Goal: Complete application form

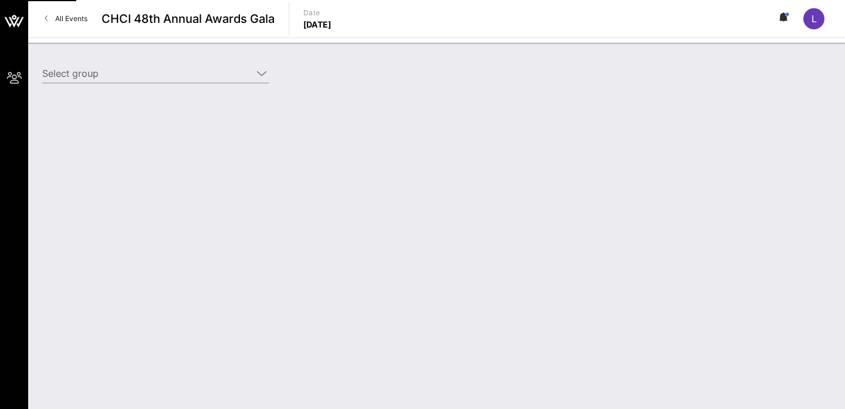
type input "[DEMOGRAPHIC_DATA] ([DEMOGRAPHIC_DATA]) [[PERSON_NAME], [EMAIL_ADDRESS][DOMAIN_…"
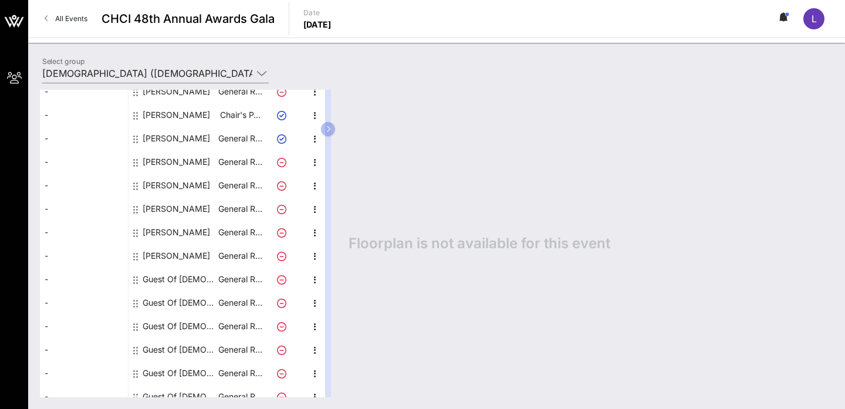
scroll to position [258, 0]
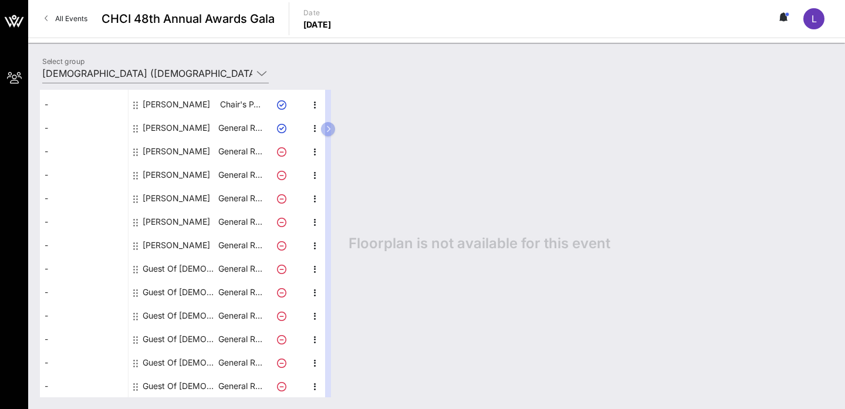
click at [182, 265] on div "Guest Of [DEMOGRAPHIC_DATA]" at bounding box center [180, 268] width 74 height 23
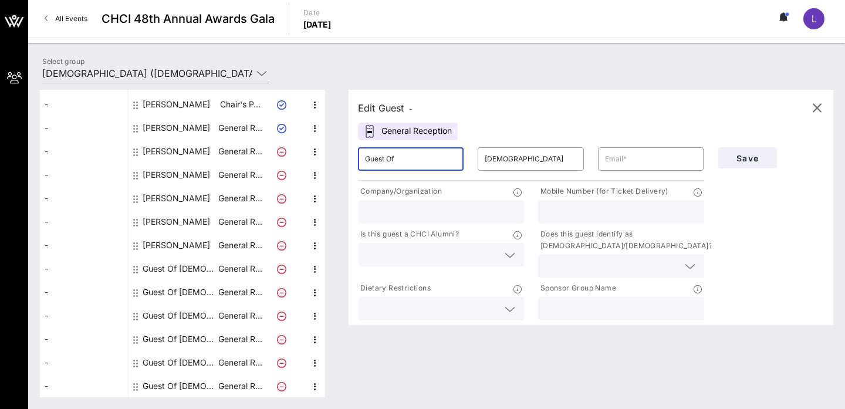
click at [414, 160] on input "Guest Of" at bounding box center [411, 159] width 92 height 19
drag, startPoint x: 414, startPoint y: 160, endPoint x: 361, endPoint y: 157, distance: 52.3
click at [361, 157] on div "​ Guest Of" at bounding box center [411, 158] width 106 height 23
type input "[PERSON_NAME]"
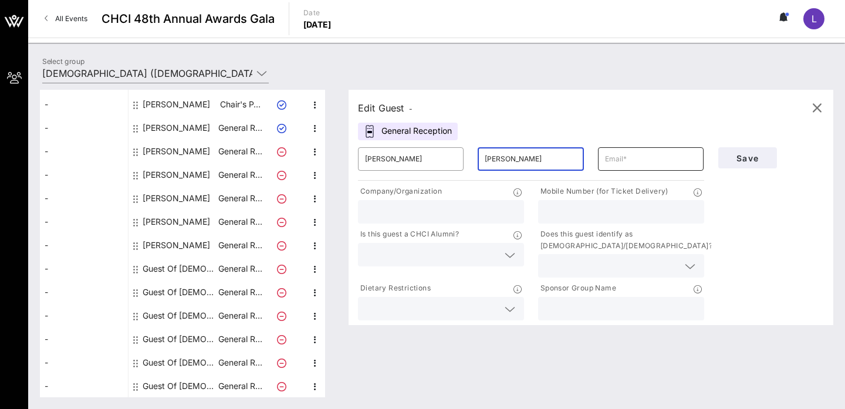
type input "[PERSON_NAME]"
click at [634, 150] on input "text" at bounding box center [651, 159] width 92 height 19
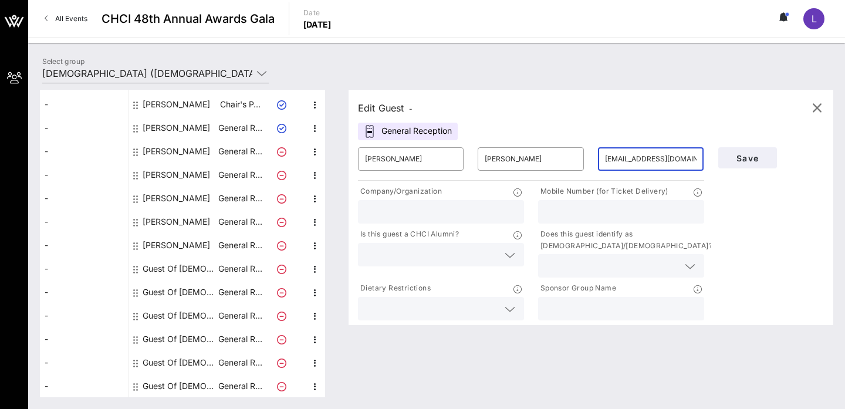
type input "[EMAIL_ADDRESS][DOMAIN_NAME]"
click at [483, 208] on input "text" at bounding box center [441, 211] width 152 height 15
click at [580, 214] on input "text" at bounding box center [621, 211] width 152 height 15
type input "2102408978"
click at [566, 267] on input "text" at bounding box center [611, 265] width 133 height 15
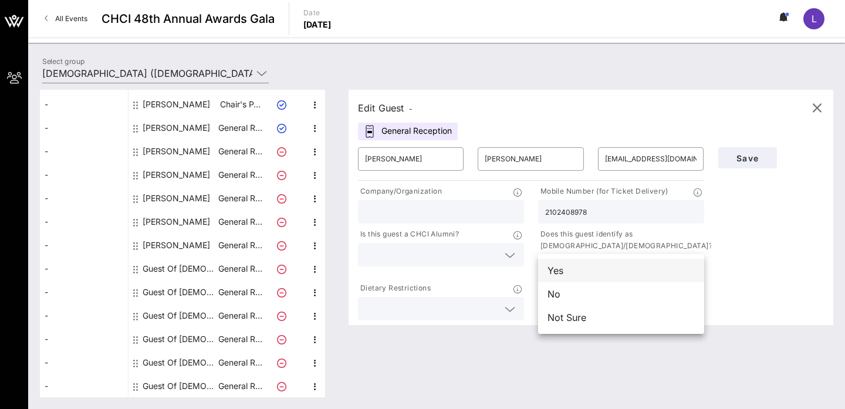
click at [569, 271] on div "Yes" at bounding box center [621, 270] width 166 height 23
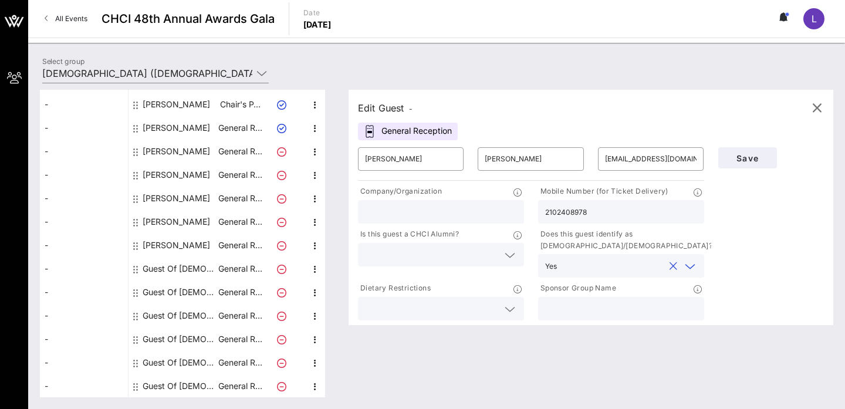
click at [572, 304] on input "text" at bounding box center [621, 308] width 152 height 15
type input "[DEMOGRAPHIC_DATA]"
click at [505, 251] on icon at bounding box center [510, 255] width 11 height 14
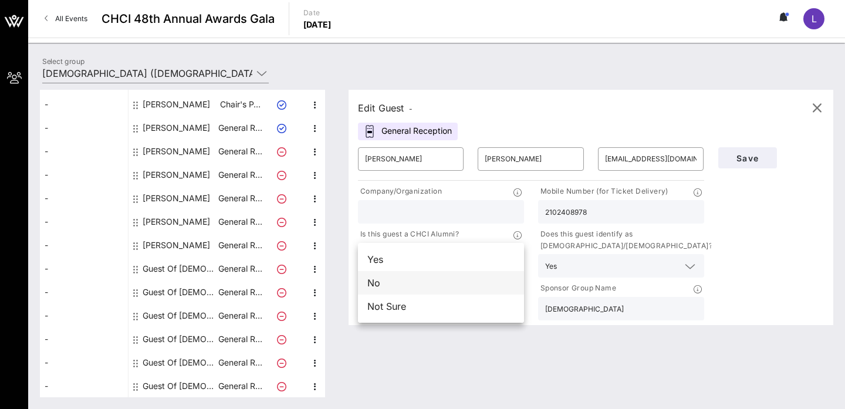
click at [483, 288] on div "No" at bounding box center [441, 282] width 166 height 23
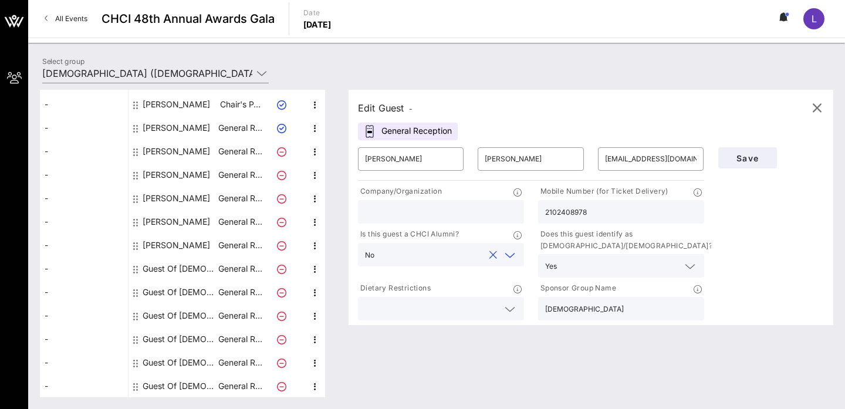
click at [475, 218] on input "text" at bounding box center [441, 211] width 152 height 15
click at [364, 214] on div "Congressional Candidate, CO-08" at bounding box center [441, 211] width 166 height 23
drag, startPoint x: 415, startPoint y: 211, endPoint x: 364, endPoint y: 209, distance: 51.1
click at [364, 209] on div "Congressional Candidate, CO-08" at bounding box center [441, 211] width 166 height 23
click at [417, 211] on input "Candidate, CO-08" at bounding box center [441, 211] width 152 height 15
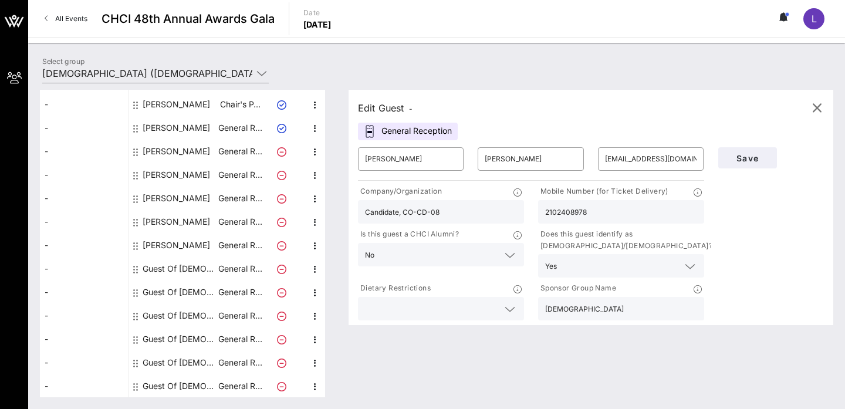
click at [416, 211] on input "Candidate, CO-CD-08" at bounding box center [441, 211] width 152 height 15
click at [403, 212] on input "Candidate, CO, CD-08" at bounding box center [441, 211] width 152 height 15
click at [398, 212] on input "Candidate, CO, CD-08" at bounding box center [441, 211] width 152 height 15
click at [441, 214] on input "Candidate, CO, CD-08" at bounding box center [441, 211] width 152 height 15
click at [432, 211] on input "Candidate, CO, CD-08" at bounding box center [441, 211] width 152 height 15
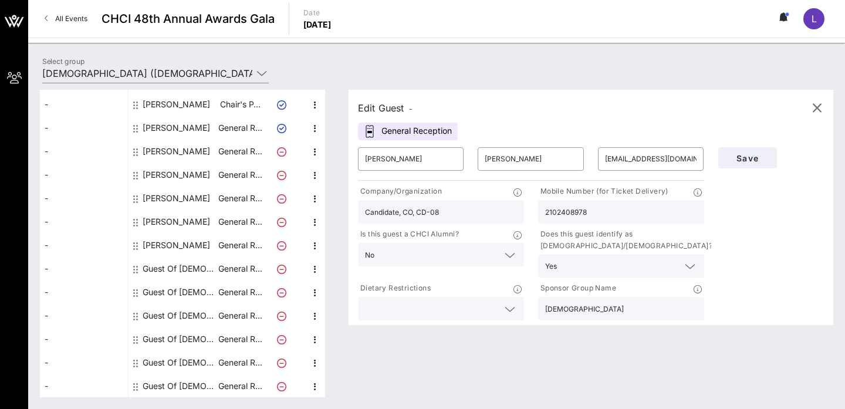
click at [432, 211] on input "Candidate, CO, CD-08" at bounding box center [441, 211] width 152 height 15
paste input "Denver Classroom Teachers Association"
type input "Denver Classroom Teachers Association"
click at [755, 157] on span "Save" at bounding box center [748, 158] width 40 height 10
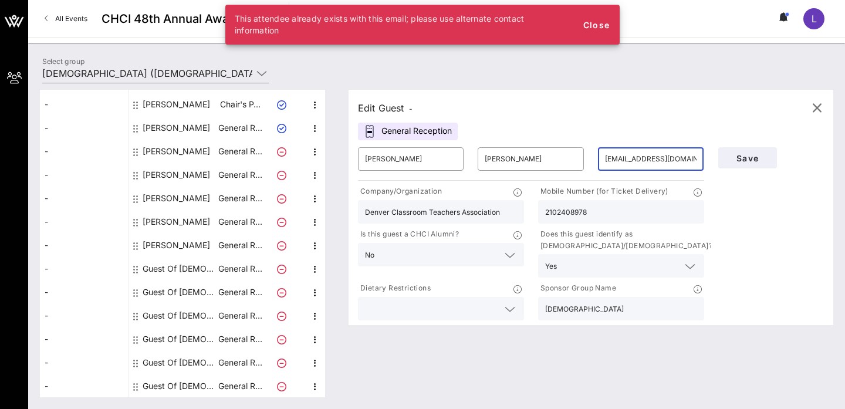
click at [661, 160] on input "[EMAIL_ADDRESS][DOMAIN_NAME]" at bounding box center [651, 159] width 92 height 19
